Goal: Task Accomplishment & Management: Manage account settings

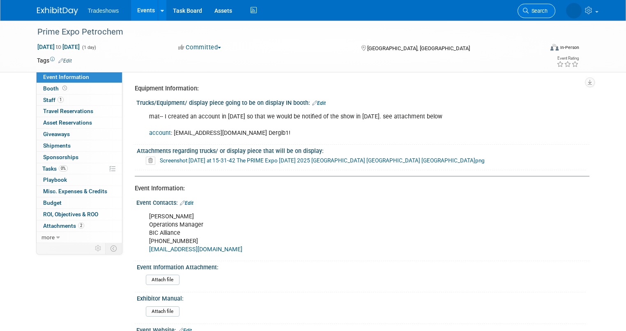
click at [548, 10] on span "Search" at bounding box center [538, 11] width 19 height 6
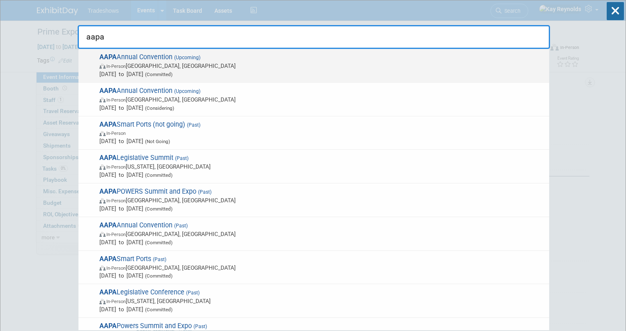
type input "aapa"
click at [141, 67] on span "In-Person Québec City, Canada" at bounding box center [322, 66] width 446 height 8
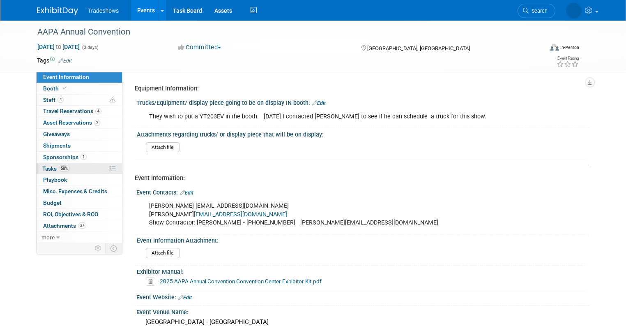
click at [73, 168] on link "58% Tasks 58%" at bounding box center [79, 168] width 85 height 11
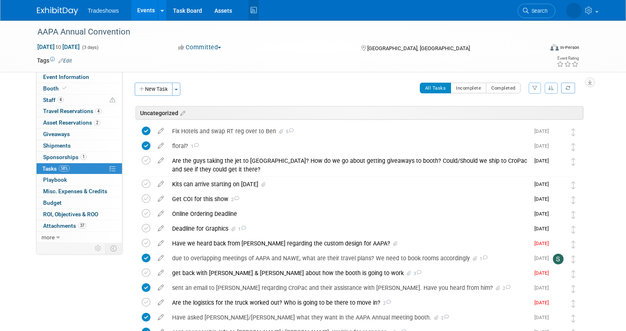
click at [249, 11] on icon at bounding box center [254, 10] width 10 height 13
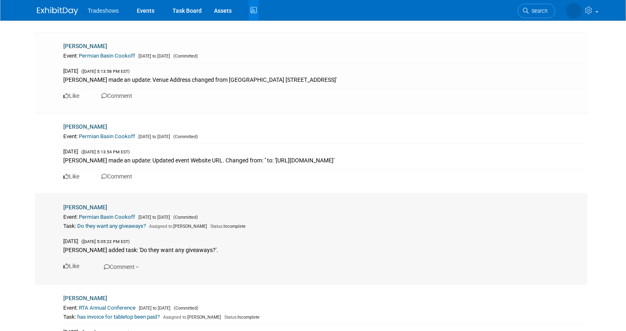
scroll to position [691, 0]
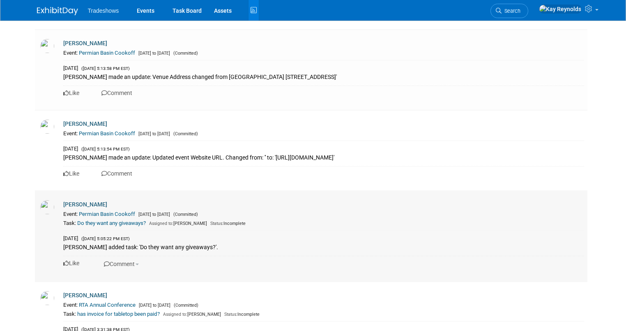
click at [98, 221] on link "Do they want any giveaways?" at bounding box center [111, 223] width 69 height 6
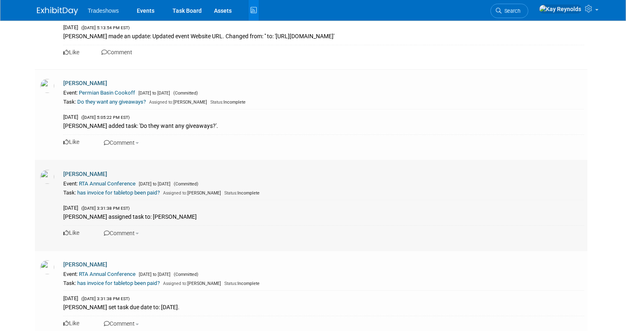
scroll to position [822, 0]
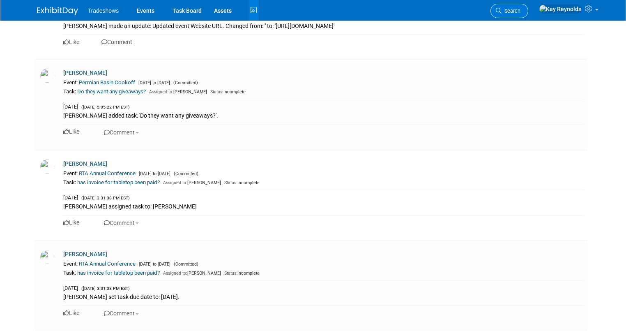
click at [521, 9] on span "Search" at bounding box center [511, 11] width 19 height 6
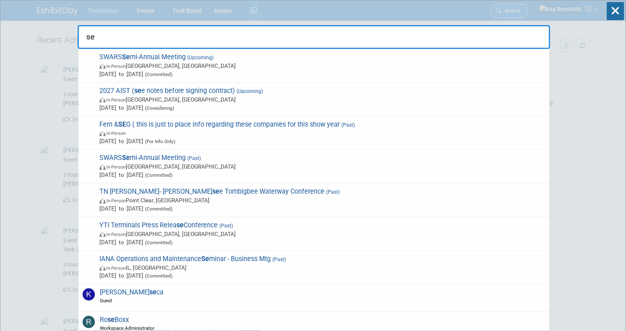
type input "s"
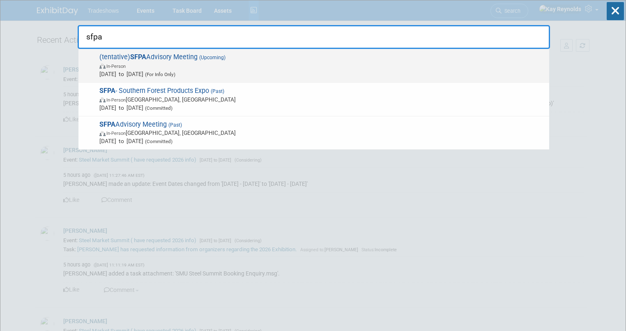
type input "sfpa"
click at [138, 55] on strong "SFPA" at bounding box center [138, 57] width 16 height 8
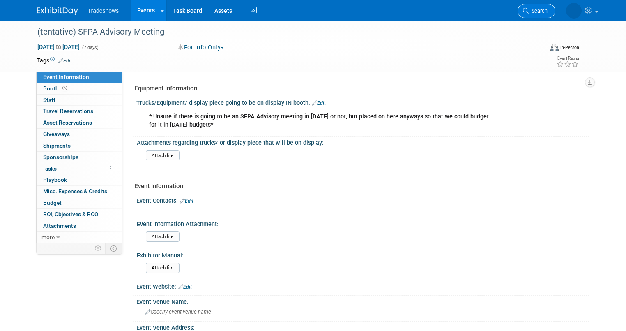
click at [543, 15] on link "Search" at bounding box center [537, 11] width 38 height 14
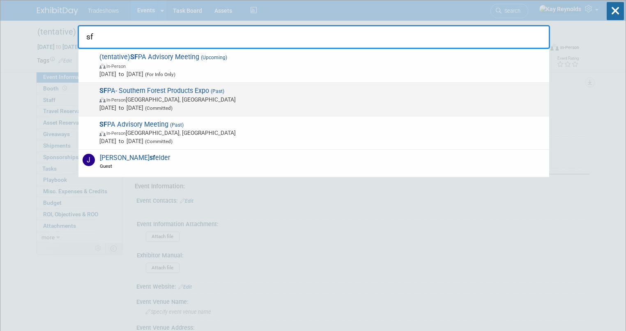
type input "sf"
click at [141, 107] on span "Aug 6, 2025 to Aug 8, 2025 (Committed)" at bounding box center [322, 108] width 446 height 8
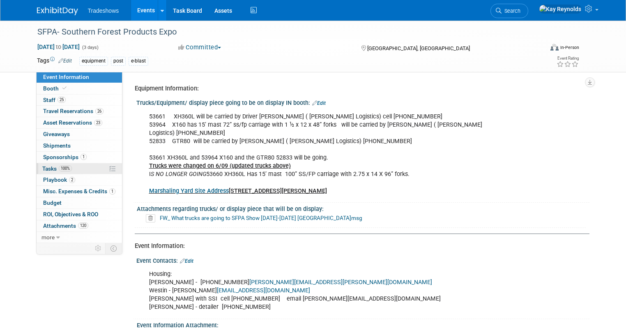
click at [52, 165] on span "Tasks 100%" at bounding box center [57, 168] width 30 height 7
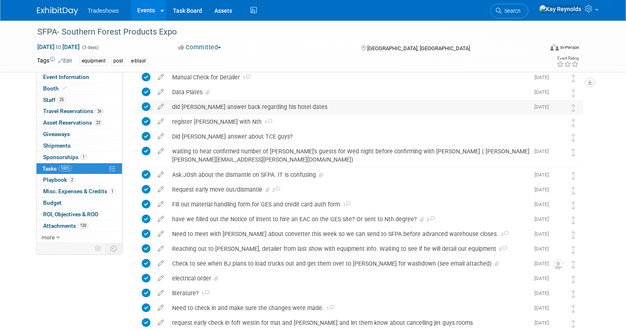
scroll to position [796, 0]
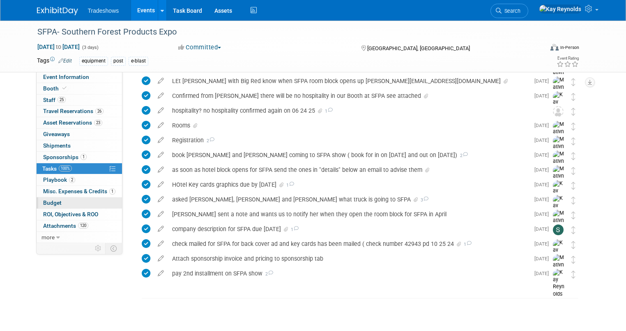
click at [84, 204] on link "Budget" at bounding box center [79, 202] width 85 height 11
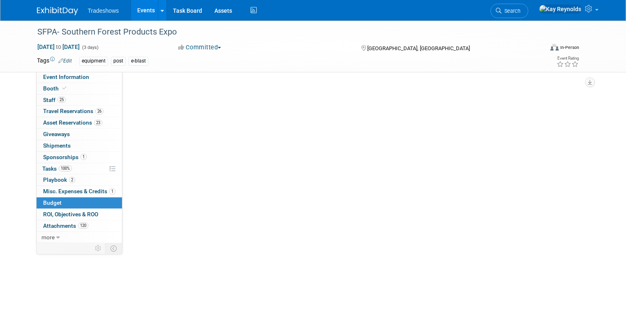
scroll to position [0, 0]
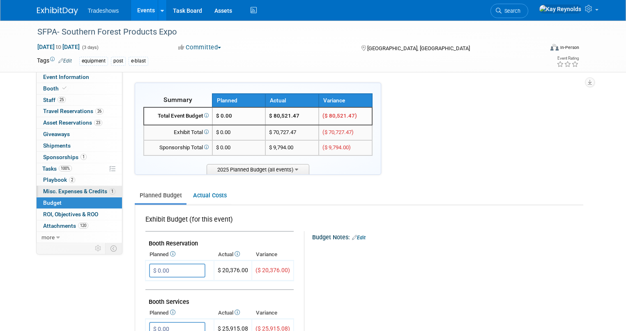
click at [81, 191] on span "Misc. Expenses & Credits 1" at bounding box center [79, 191] width 72 height 7
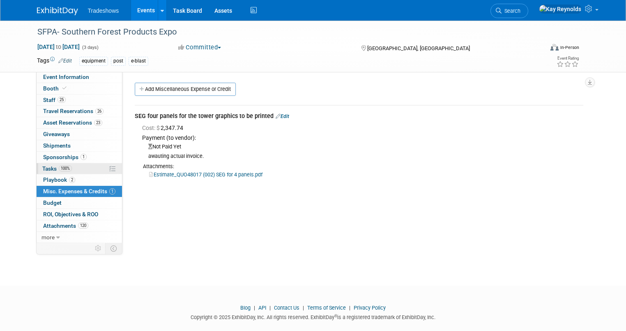
click at [72, 167] on link "100% Tasks 100%" at bounding box center [79, 168] width 85 height 11
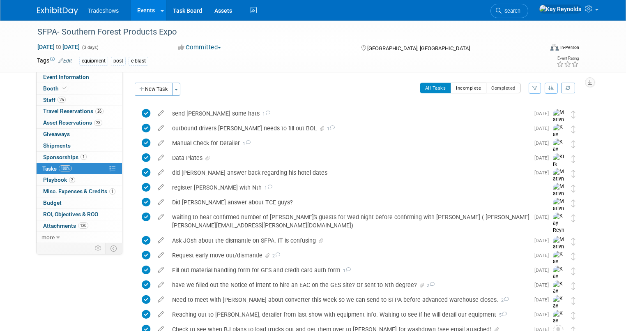
click at [476, 85] on button "Incomplete" at bounding box center [469, 88] width 36 height 11
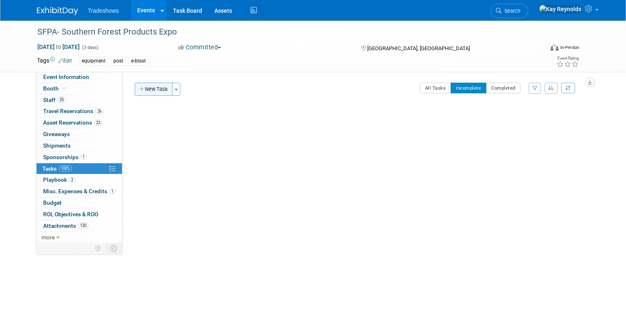
click at [142, 92] on button "New Task" at bounding box center [154, 89] width 38 height 13
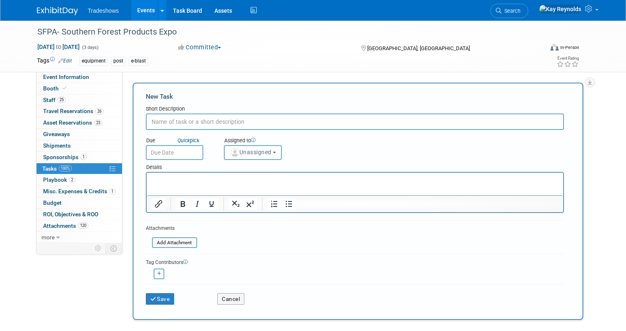
click at [151, 120] on input "text" at bounding box center [355, 121] width 418 height 16
type input "Did we ever get the final invoice from SEG for printing of these graphics?"
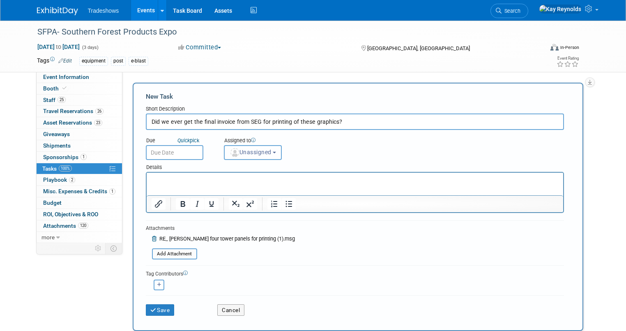
click at [236, 153] on span "Unassigned" at bounding box center [251, 152] width 42 height 7
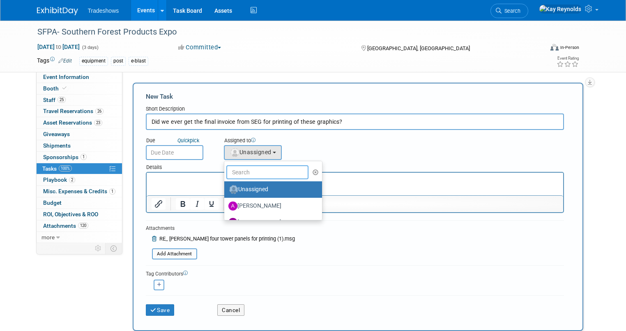
click at [238, 171] on input "text" at bounding box center [267, 172] width 82 height 14
type input "mat"
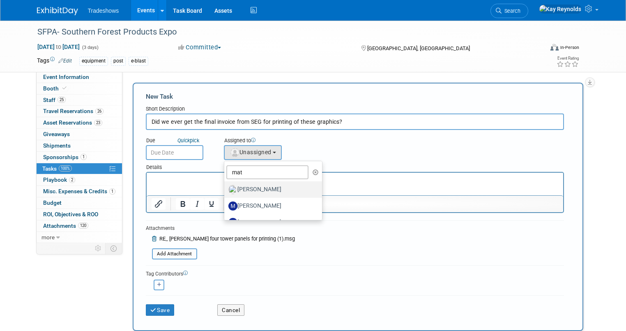
click at [243, 188] on label "[PERSON_NAME]" at bounding box center [272, 189] width 86 height 13
click at [226, 188] on input "[PERSON_NAME]" at bounding box center [222, 188] width 5 height 5
select select "53a61db3-ae1f-4f8e-85ed-74f10af30436"
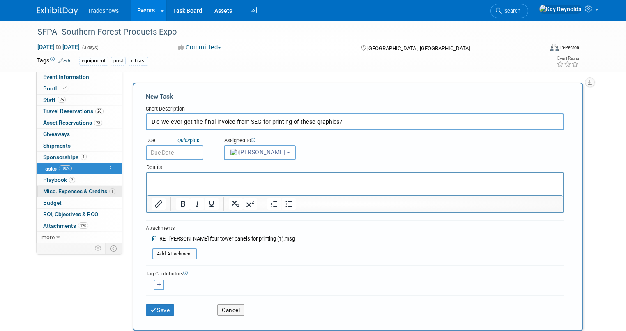
click at [65, 190] on span "Misc. Expenses & Credits 1" at bounding box center [79, 191] width 72 height 7
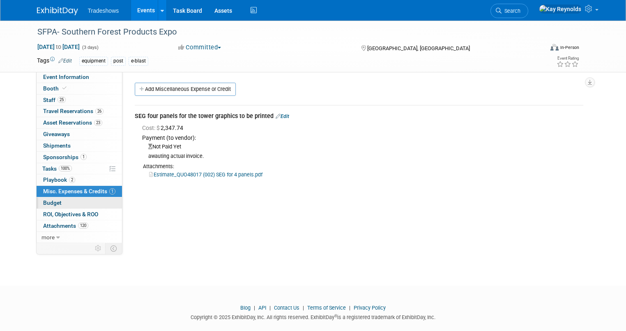
click at [46, 200] on span "Budget" at bounding box center [52, 202] width 18 height 7
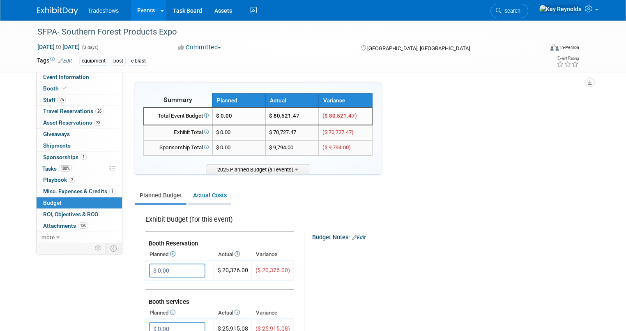
click at [196, 196] on link "Actual Costs" at bounding box center [209, 195] width 43 height 15
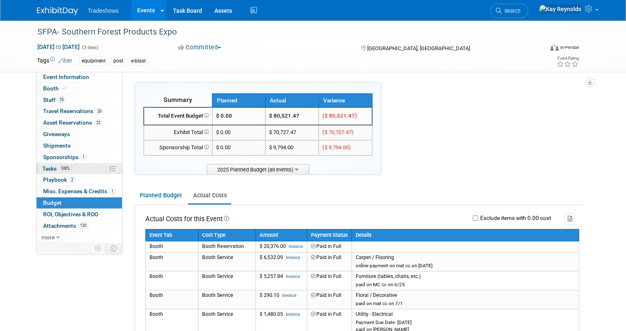
click at [72, 168] on link "100% Tasks 100%" at bounding box center [79, 168] width 85 height 11
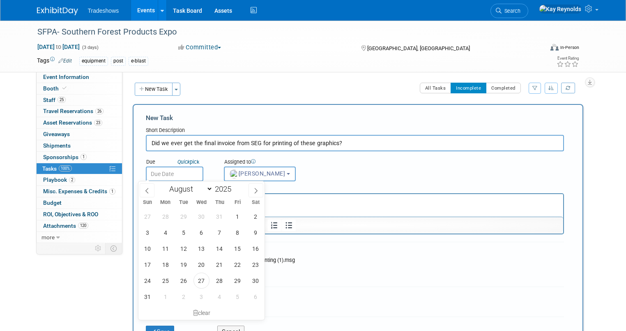
click at [167, 173] on input "text" at bounding box center [175, 173] width 58 height 15
click at [223, 280] on span "28" at bounding box center [220, 281] width 16 height 16
type input "Aug 28, 2025"
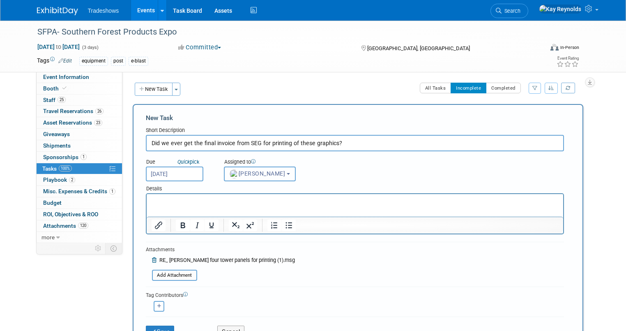
click at [230, 172] on img "button" at bounding box center [234, 173] width 9 height 9
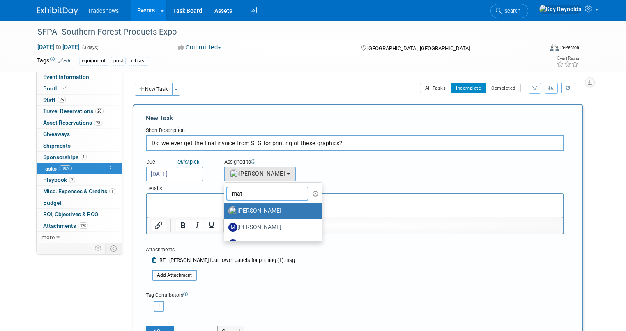
drag, startPoint x: 242, startPoint y: 194, endPoint x: 173, endPoint y: 185, distance: 70.0
click at [173, 185] on form "New Task Short Description Did we ever get the final invoice from SEG for print…" at bounding box center [358, 227] width 425 height 229
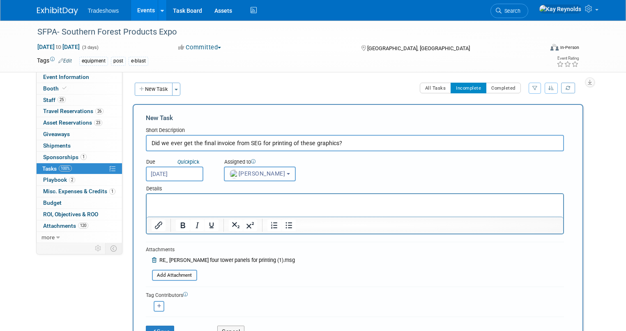
click at [230, 176] on img "button" at bounding box center [234, 173] width 9 height 9
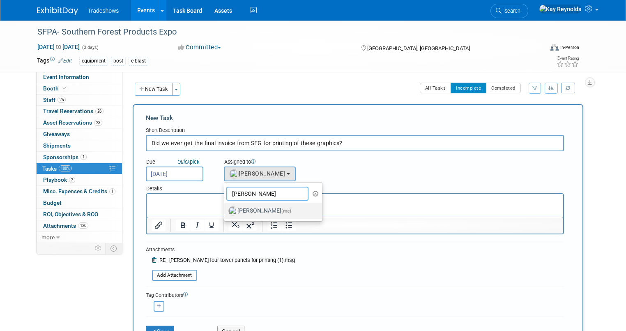
type input "kay"
click at [247, 214] on label "Kay Reynolds (me)" at bounding box center [272, 210] width 86 height 13
click at [226, 213] on input "Kay Reynolds (me)" at bounding box center [222, 209] width 5 height 5
select select "5e9256d4-eeb1-4d7e-ac69-1857632dd0f4"
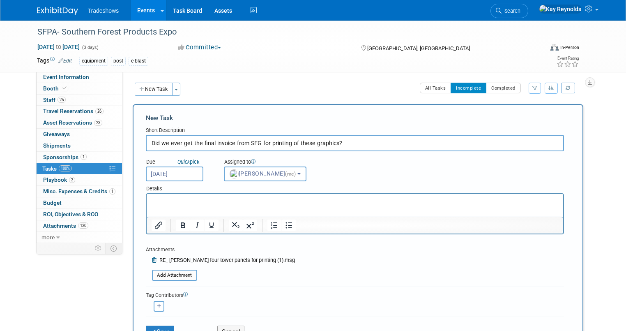
click at [161, 200] on p "Rich Text Area. Press ALT-0 for help." at bounding box center [354, 201] width 407 height 8
click at [157, 173] on input "Aug 28, 2025" at bounding box center [175, 173] width 58 height 15
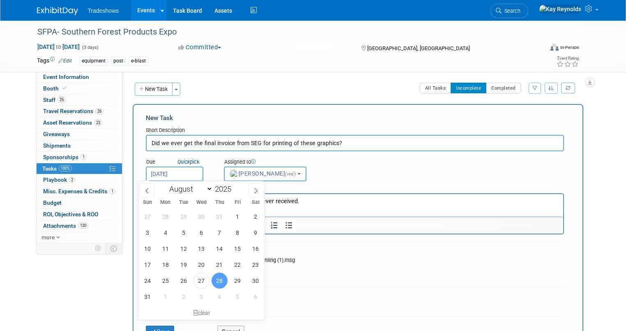
click at [221, 280] on span "28" at bounding box center [220, 281] width 16 height 16
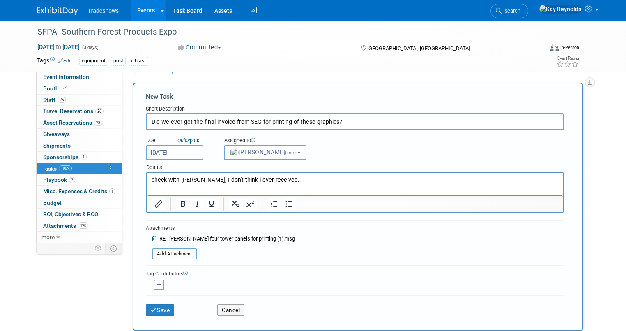
scroll to position [33, 0]
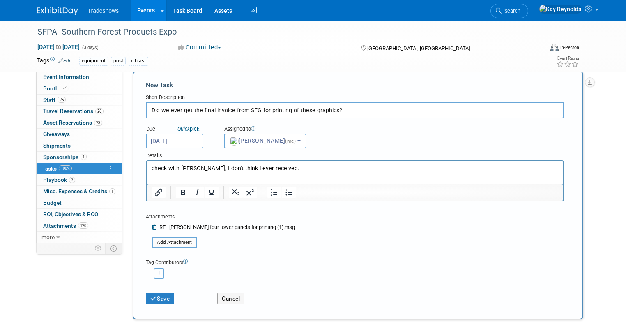
click at [157, 273] on icon "button" at bounding box center [159, 273] width 4 height 5
select select
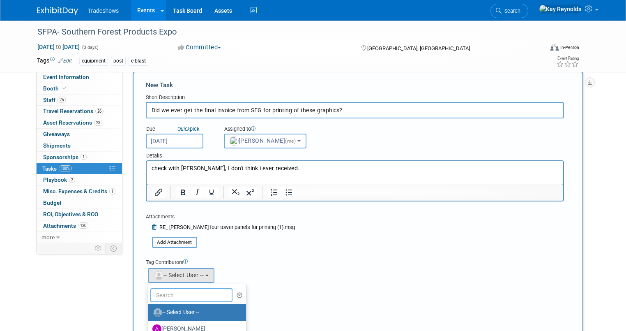
click at [158, 290] on input "text" at bounding box center [191, 295] width 82 height 14
type input "mat"
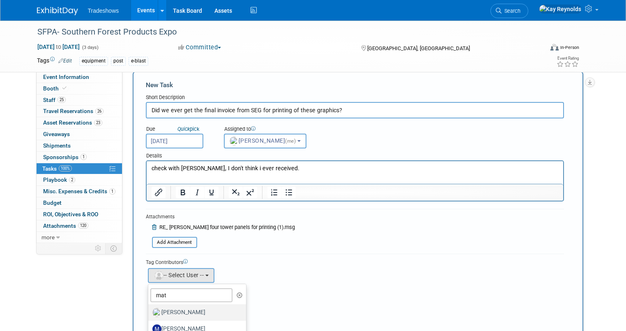
click at [164, 307] on label "[PERSON_NAME]" at bounding box center [195, 312] width 86 height 13
click at [150, 309] on input "[PERSON_NAME]" at bounding box center [146, 311] width 5 height 5
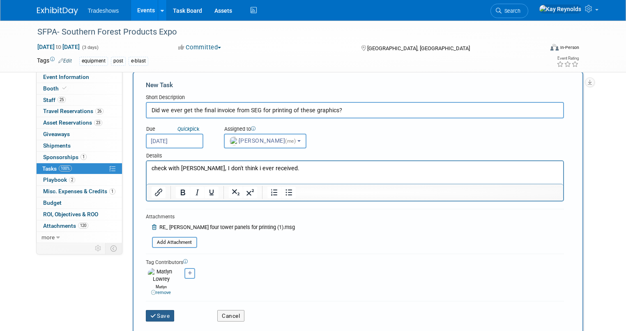
click at [154, 311] on button "Save" at bounding box center [160, 316] width 29 height 12
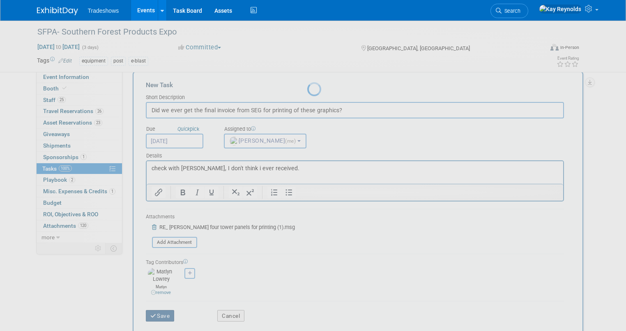
scroll to position [0, 0]
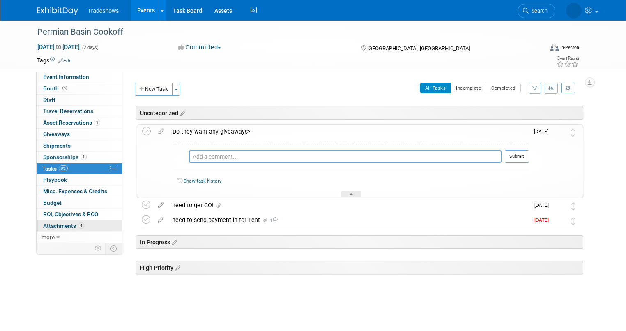
click at [57, 224] on span "Attachments 4" at bounding box center [63, 225] width 41 height 7
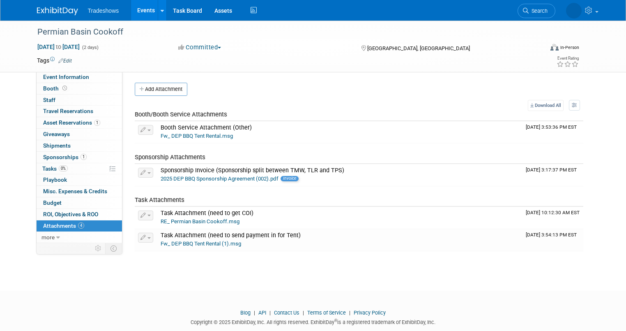
click at [76, 226] on span "Attachments 4" at bounding box center [63, 225] width 41 height 7
